Goal: Task Accomplishment & Management: Use online tool/utility

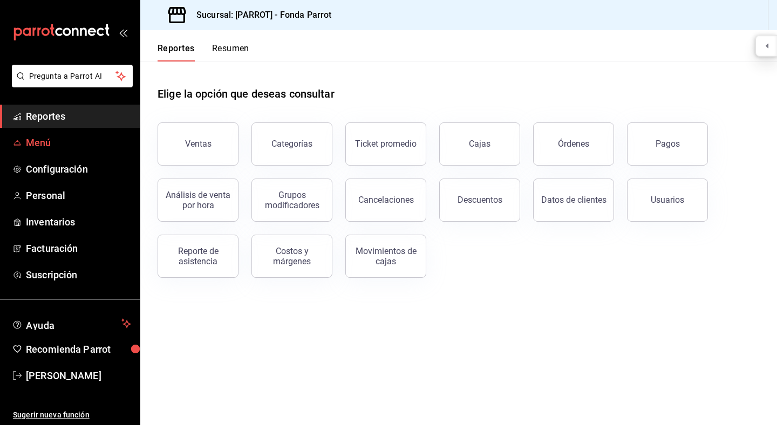
click at [44, 145] on span "Menú" at bounding box center [78, 142] width 105 height 15
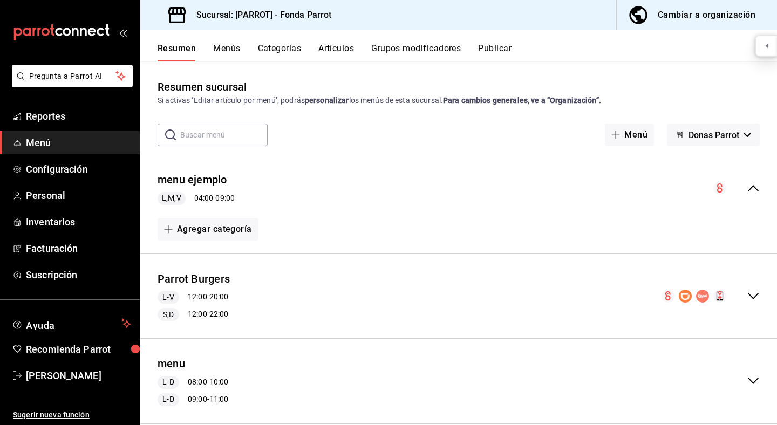
click at [230, 49] on button "Menús" at bounding box center [226, 52] width 27 height 18
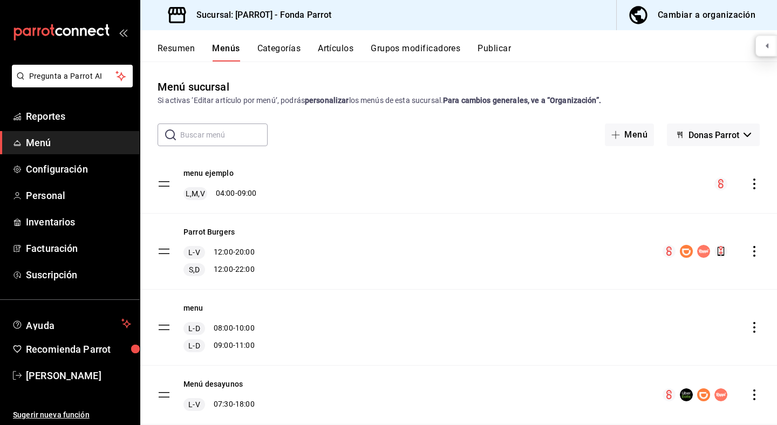
click at [165, 47] on button "Resumen" at bounding box center [176, 52] width 37 height 18
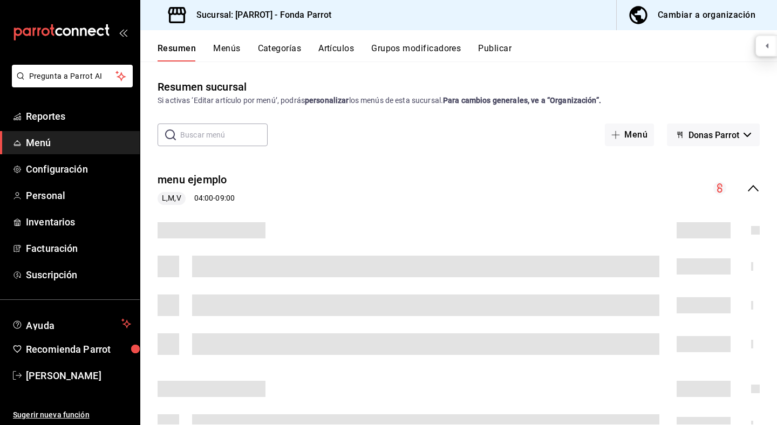
click at [700, 15] on div "Cambiar a organización" at bounding box center [707, 15] width 98 height 15
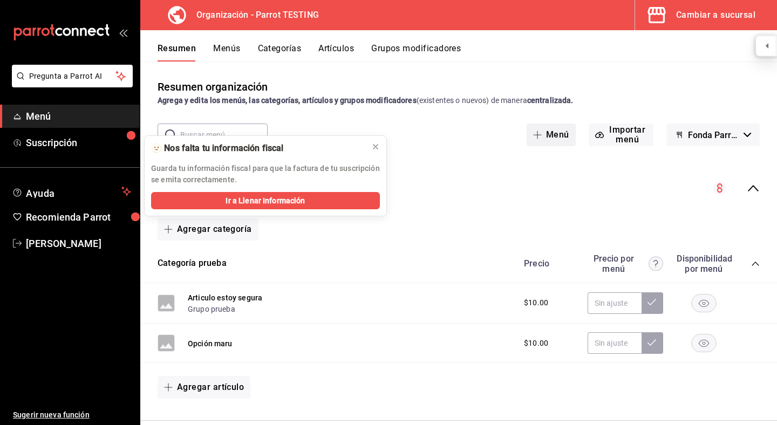
click at [558, 133] on button "Menú" at bounding box center [551, 135] width 49 height 23
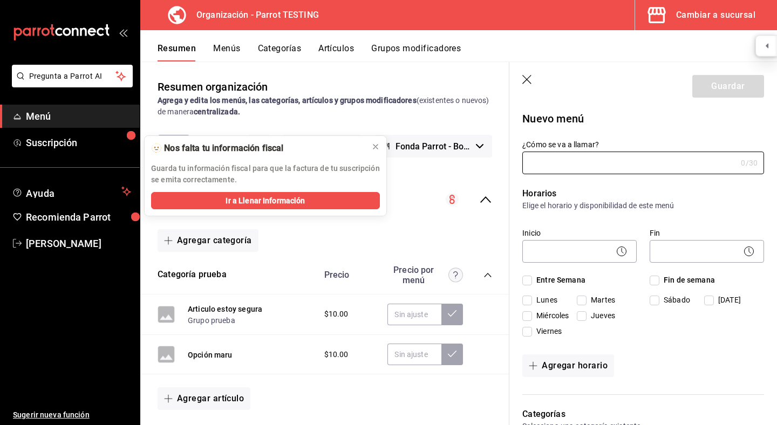
click at [526, 78] on icon "button" at bounding box center [527, 80] width 11 height 11
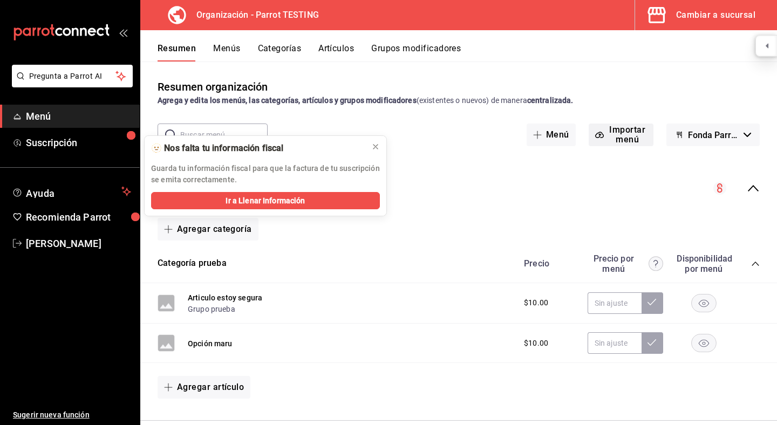
click at [629, 132] on button "Importar menú" at bounding box center [621, 135] width 65 height 23
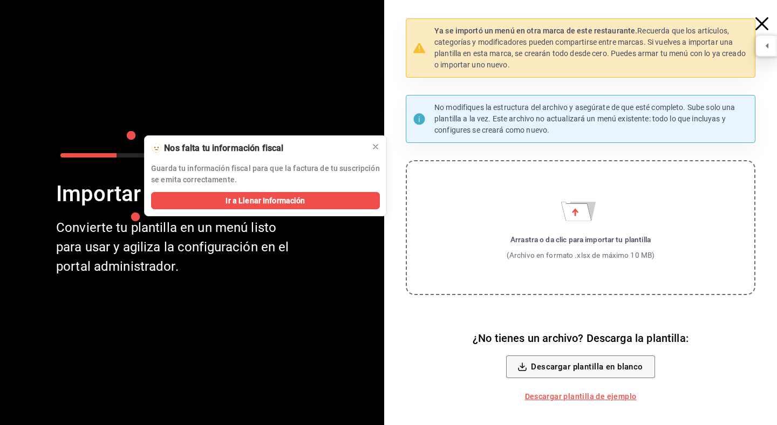
click at [578, 224] on label "Arrastra o da clic para importar tu plantilla (Archivo en formato .xlsx de máxi…" at bounding box center [581, 227] width 350 height 135
click at [0, 0] on input "Arrastra o da clic para importar tu plantilla (Archivo en formato .xlsx de máxi…" at bounding box center [0, 0] width 0 height 0
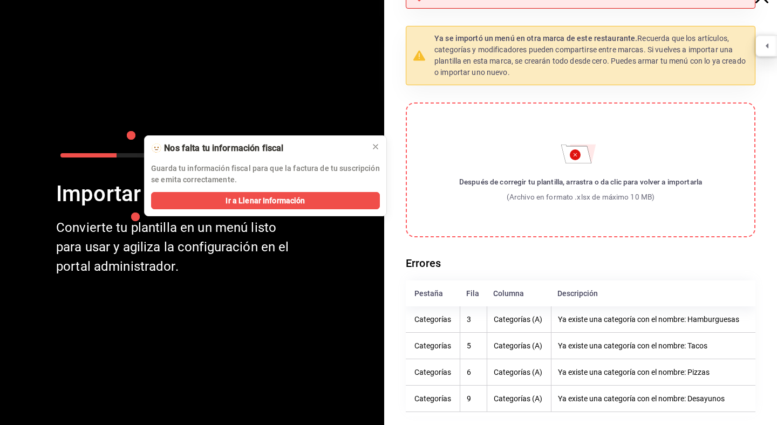
scroll to position [28, 0]
click at [372, 155] on div "Guarda tu información fiscal para que la factura de tu suscripción se emita cor…" at bounding box center [265, 170] width 229 height 30
click at [374, 152] on div at bounding box center [375, 146] width 9 height 11
